Goal: Communication & Community: Answer question/provide support

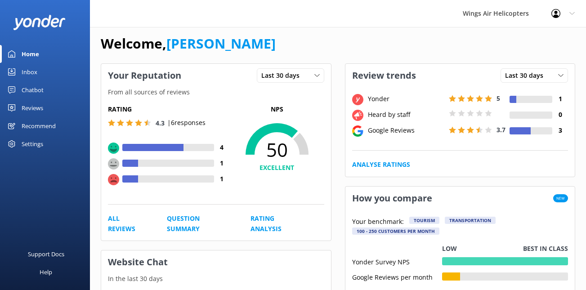
scroll to position [9, 0]
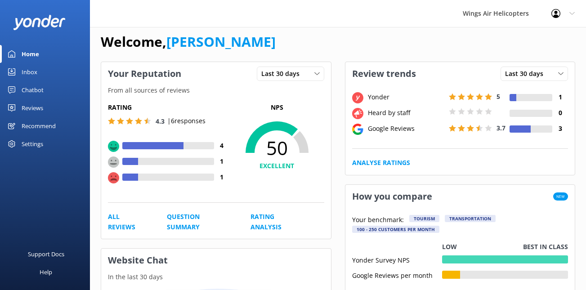
click at [40, 108] on div "Reviews" at bounding box center [33, 108] width 22 height 18
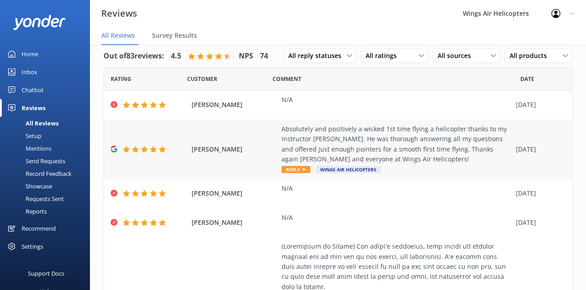
scroll to position [1, 0]
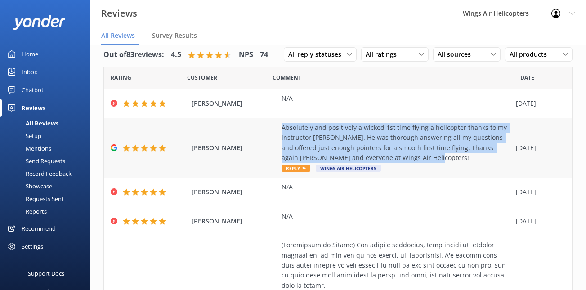
drag, startPoint x: 277, startPoint y: 126, endPoint x: 414, endPoint y: 160, distance: 140.8
click at [414, 160] on div "[PERSON_NAME] Absolutely and positively a wicked 1st time flying a helicopter t…" at bounding box center [338, 147] width 468 height 59
copy div "Absolutely and positively a wicked 1st time flying a helicopter thanks to my in…"
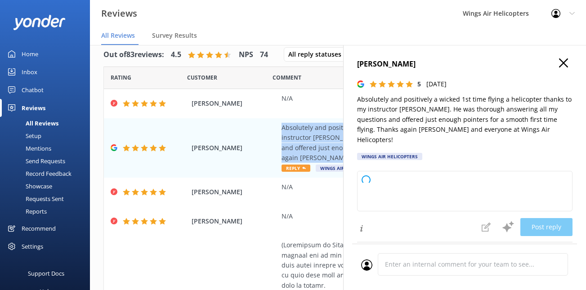
click at [564, 60] on icon at bounding box center [563, 63] width 9 height 9
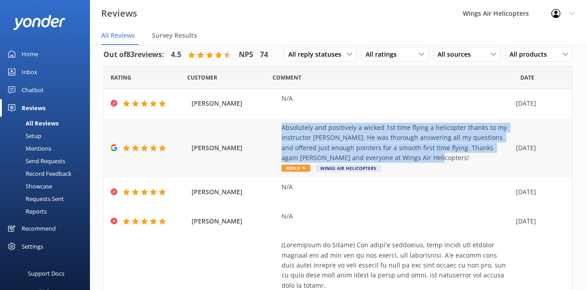
click at [297, 167] on span "Reply" at bounding box center [296, 168] width 29 height 7
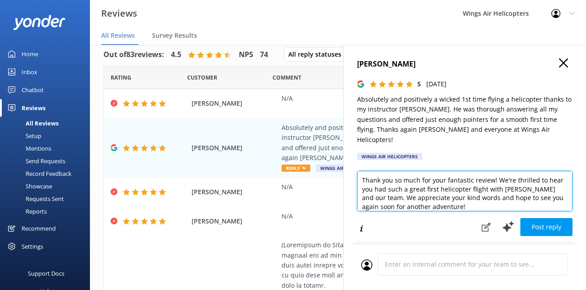
click at [397, 190] on textarea "Thank you so much for your fantastic review! We're thrilled to hear you had suc…" at bounding box center [465, 191] width 216 height 41
click at [427, 187] on textarea "Thank you so much for your fantastic review! We're thrilled to hear you had suc…" at bounding box center [465, 191] width 216 height 41
drag, startPoint x: 373, startPoint y: 189, endPoint x: 466, endPoint y: 191, distance: 93.6
click at [466, 191] on textarea "Thank you so much for your fantastic review! We're thrilled to hear you had suc…" at bounding box center [465, 191] width 216 height 41
click at [513, 186] on textarea "Thank you so much for your fantastic review! We're thrilled to hear you had suc…" at bounding box center [465, 191] width 216 height 41
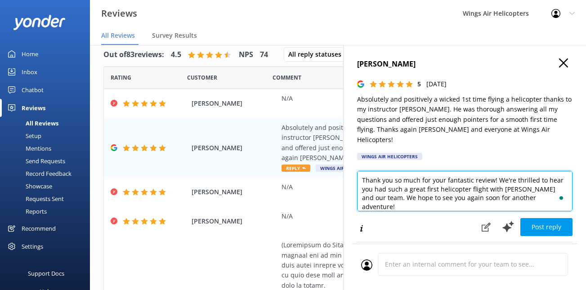
click at [460, 176] on textarea "Thank you so much for your fantastic review! We're thrilled to hear you had suc…" at bounding box center [465, 191] width 216 height 41
click at [459, 174] on textarea "Thank you so much for your fantastic review! We're thrilled to hear you had suc…" at bounding box center [465, 191] width 216 height 41
type textarea "Thank you so much for your fantastic review! We're thrilled to hear you had suc…"
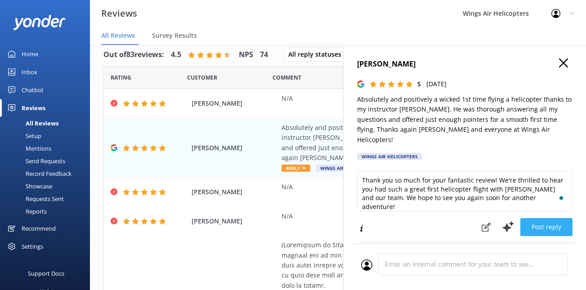
click at [536, 218] on button "Post reply" at bounding box center [547, 227] width 52 height 18
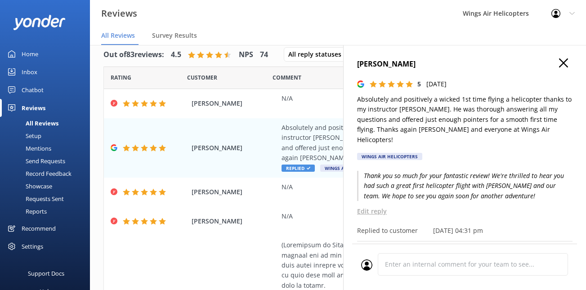
scroll to position [10, 0]
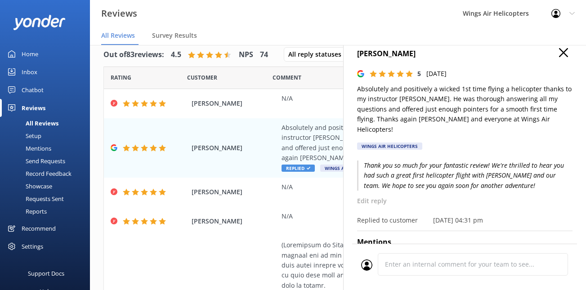
click at [561, 57] on button at bounding box center [563, 53] width 9 height 10
